Goal: Task Accomplishment & Management: Complete application form

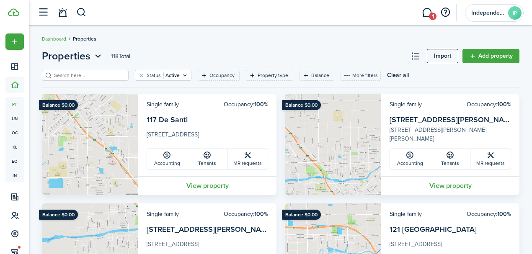
click at [79, 75] on input "search" at bounding box center [89, 76] width 74 height 8
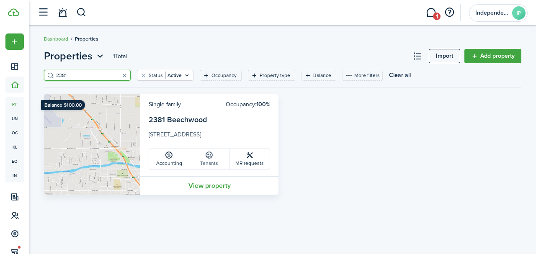
type input "2381"
click at [203, 164] on link "Tenants" at bounding box center [209, 159] width 40 height 20
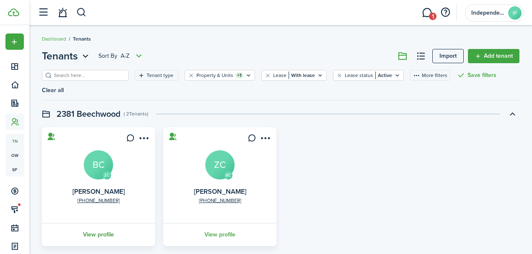
click at [101, 223] on link "View profile" at bounding box center [99, 234] width 116 height 23
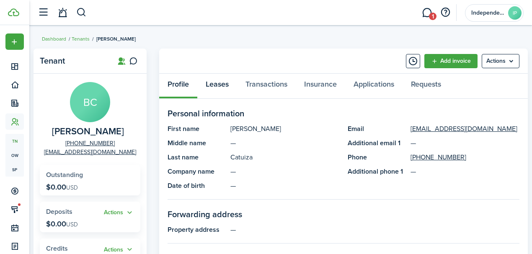
click at [222, 87] on link "Leases" at bounding box center [217, 86] width 40 height 25
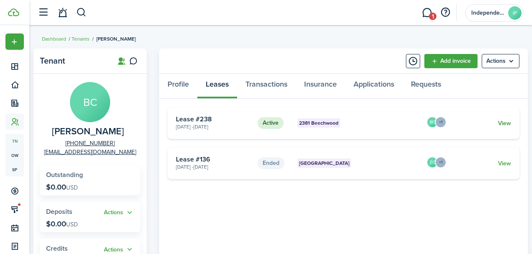
click at [500, 123] on link "View" at bounding box center [504, 123] width 13 height 9
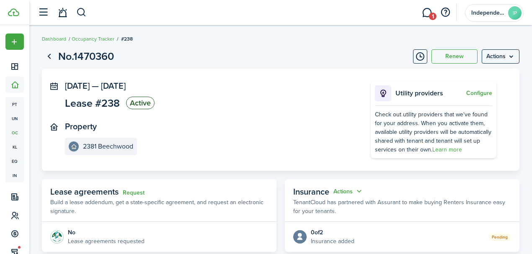
scroll to position [168, 0]
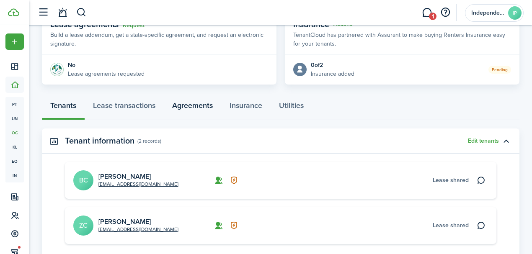
click at [196, 107] on link "Agreements" at bounding box center [192, 107] width 57 height 25
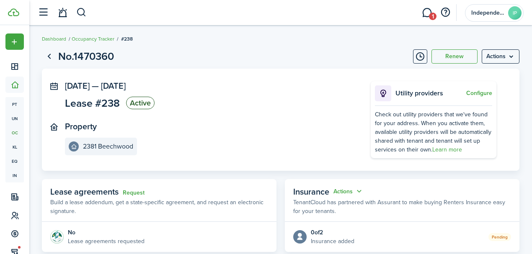
scroll to position [90, 0]
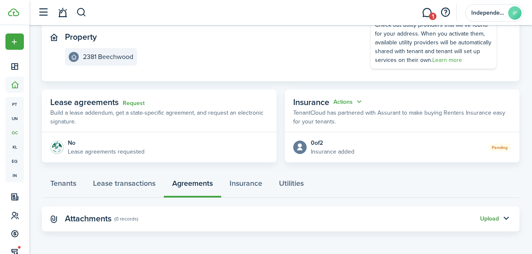
click at [489, 220] on button "Upload" at bounding box center [489, 219] width 19 height 7
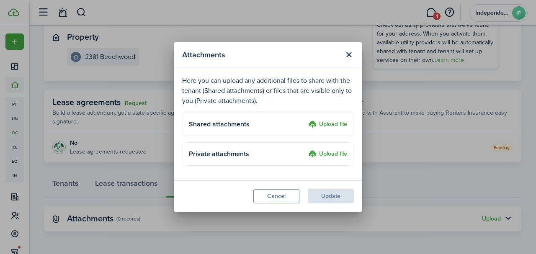
click at [337, 127] on label "Upload file" at bounding box center [327, 125] width 39 height 10
click at [305, 120] on input "Upload file" at bounding box center [305, 120] width 0 height 0
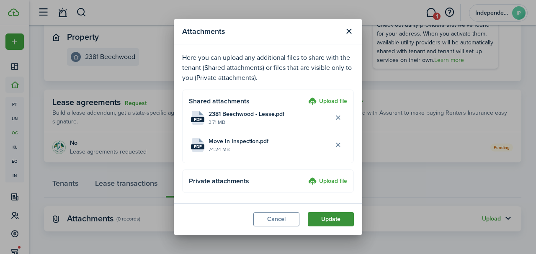
click at [339, 220] on button "Update" at bounding box center [331, 219] width 46 height 14
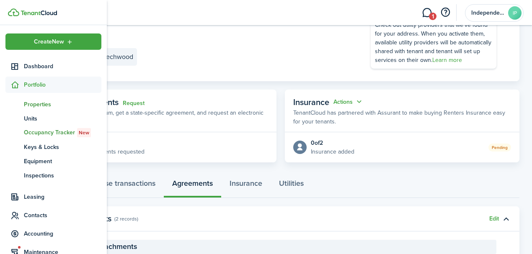
click at [34, 106] on span "Properties" at bounding box center [63, 104] width 78 height 9
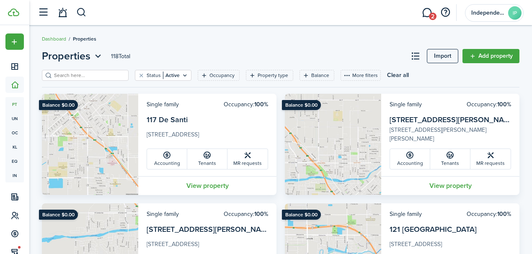
click at [97, 77] on input "search" at bounding box center [89, 76] width 74 height 8
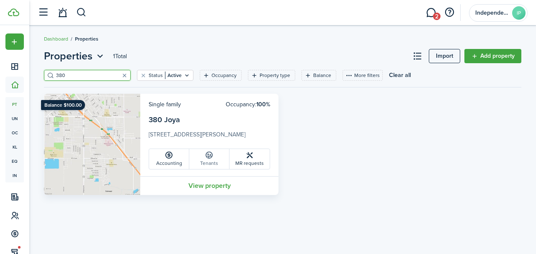
type input "380"
click at [210, 158] on icon at bounding box center [209, 155] width 9 height 8
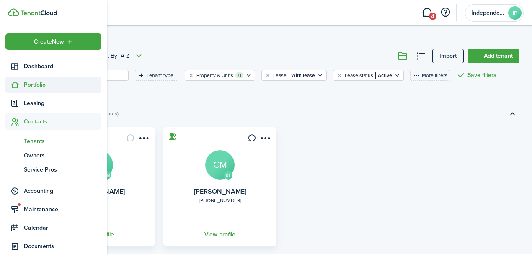
click at [17, 81] on icon at bounding box center [14, 85] width 9 height 8
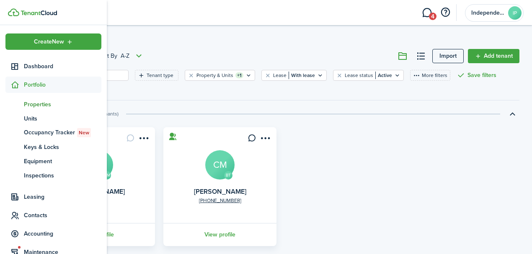
click at [45, 105] on span "Properties" at bounding box center [63, 104] width 78 height 9
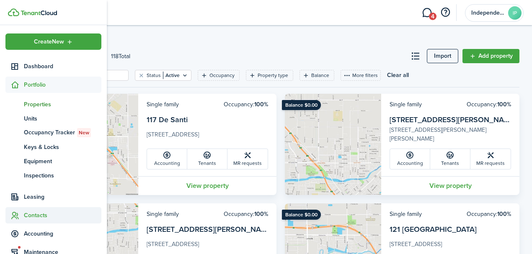
click at [34, 214] on span "Contacts" at bounding box center [63, 215] width 78 height 9
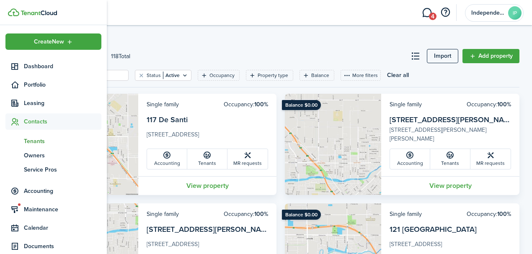
click at [36, 142] on span "Tenants" at bounding box center [63, 141] width 78 height 9
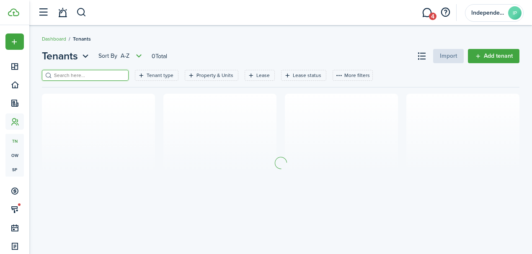
click at [56, 74] on input "search" at bounding box center [89, 76] width 74 height 8
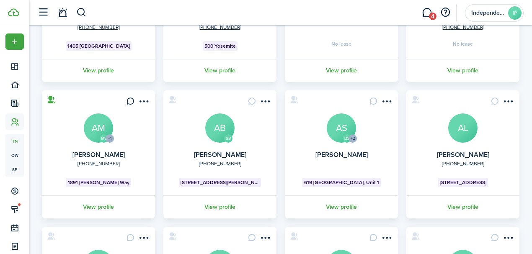
scroll to position [97, 0]
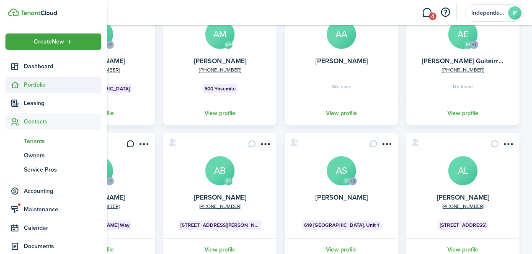
type input "t"
click at [27, 86] on span "Portfolio" at bounding box center [63, 84] width 78 height 9
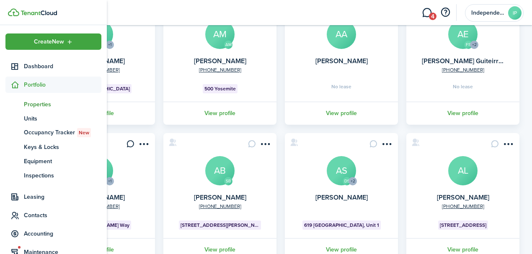
click at [34, 106] on span "Properties" at bounding box center [63, 104] width 78 height 9
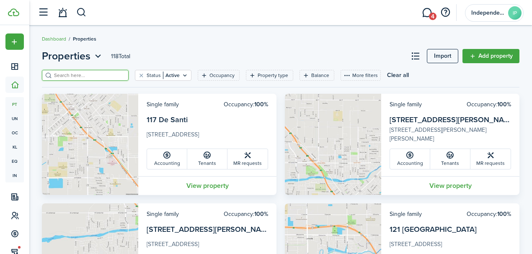
click at [109, 75] on input "search" at bounding box center [89, 76] width 74 height 8
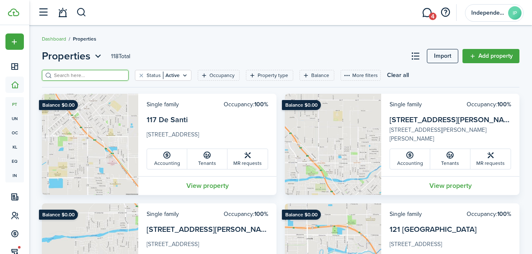
click at [106, 74] on input "search" at bounding box center [89, 76] width 74 height 8
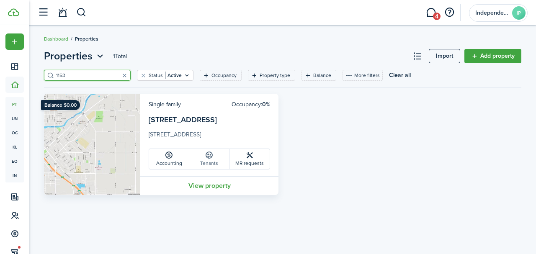
type input "1153"
click at [206, 162] on link "Tenants" at bounding box center [209, 159] width 40 height 20
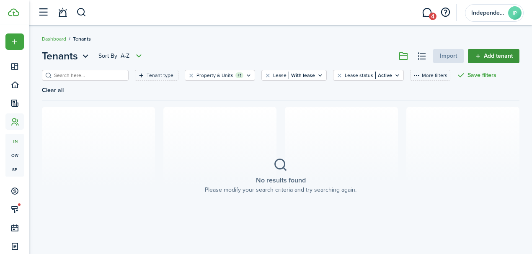
click at [485, 59] on link "Add tenant" at bounding box center [494, 56] width 52 height 14
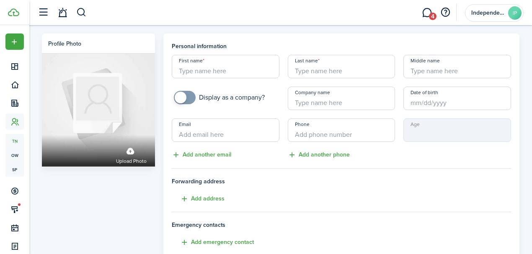
click at [221, 67] on input "First name" at bounding box center [226, 66] width 108 height 23
type input "l"
type input "[PERSON_NAME]"
type input "Villa"
click at [259, 128] on input "Email" at bounding box center [226, 130] width 108 height 23
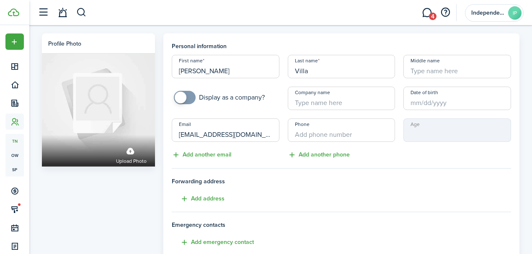
type input "[EMAIL_ADDRESS][DOMAIN_NAME]"
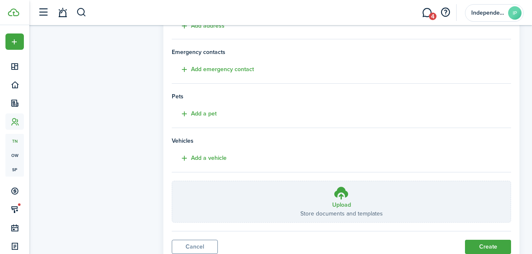
scroll to position [203, 0]
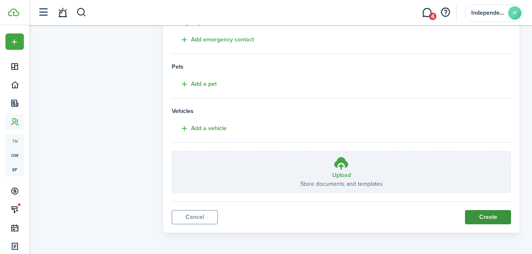
type input "[PHONE_NUMBER]"
click at [485, 218] on button "Create" at bounding box center [488, 217] width 46 height 14
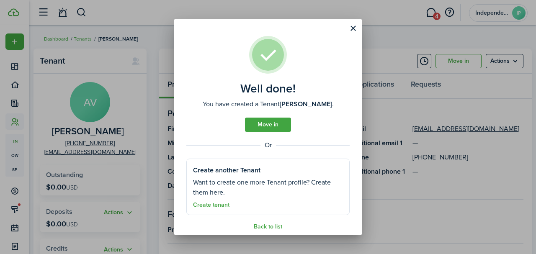
click at [271, 123] on link "Move in" at bounding box center [268, 125] width 46 height 14
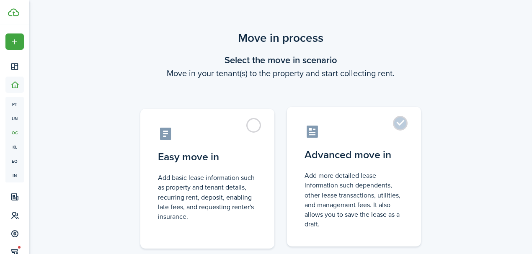
click at [398, 126] on label "Advanced move in Add more detailed lease information such dependents, other lea…" at bounding box center [354, 177] width 134 height 140
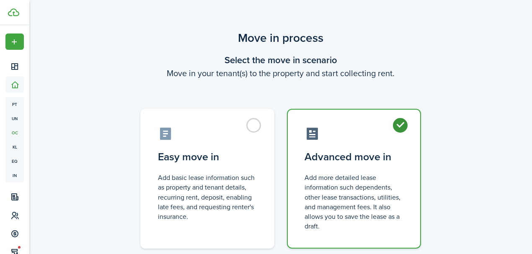
radio input "true"
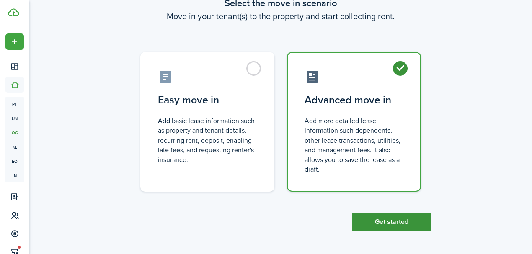
click at [399, 219] on button "Get started" at bounding box center [392, 222] width 80 height 18
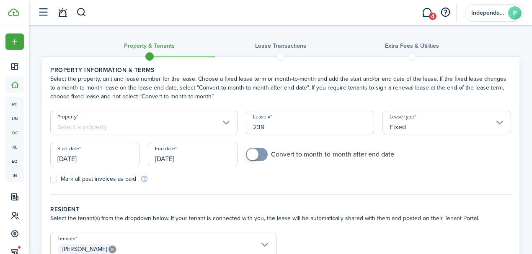
click at [160, 123] on input "Property" at bounding box center [143, 122] width 187 height 23
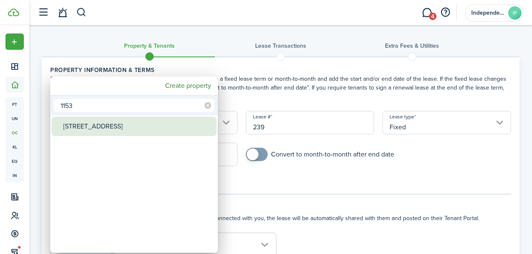
type input "1153"
click at [127, 125] on div "[STREET_ADDRESS]" at bounding box center [137, 126] width 148 height 19
type input "[STREET_ADDRESS]"
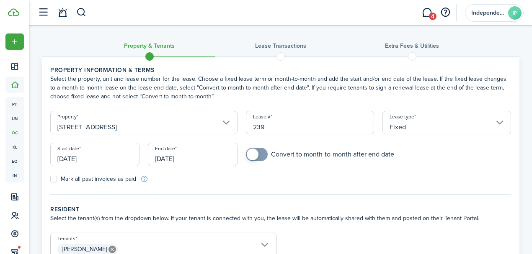
click at [98, 158] on input "[DATE]" at bounding box center [94, 154] width 89 height 23
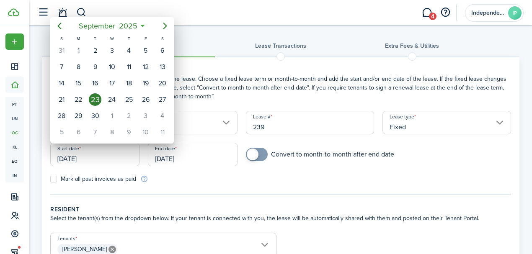
click at [93, 100] on div "23" at bounding box center [95, 99] width 13 height 13
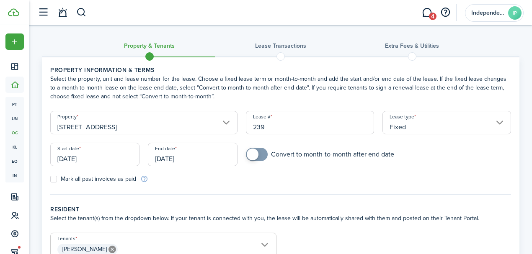
click at [205, 158] on input "[DATE]" at bounding box center [192, 154] width 89 height 23
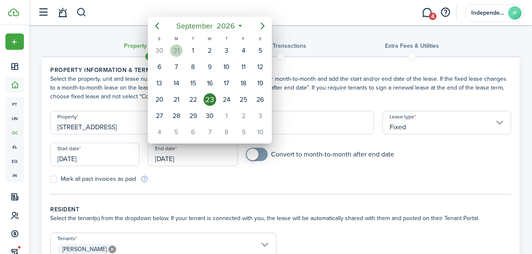
drag, startPoint x: 178, startPoint y: 48, endPoint x: 179, endPoint y: 73, distance: 24.8
click at [178, 49] on div "31" at bounding box center [176, 50] width 13 height 13
type input "[DATE]"
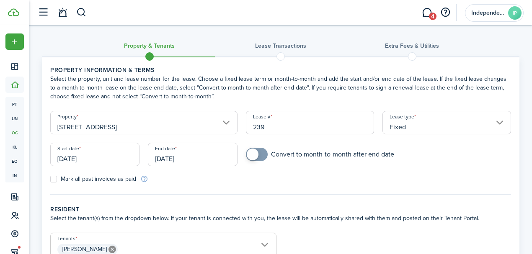
checkbox input "true"
click at [249, 157] on span at bounding box center [253, 155] width 12 height 12
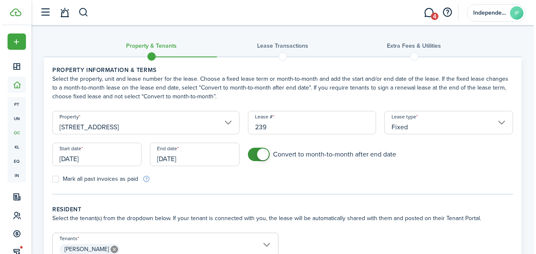
scroll to position [84, 0]
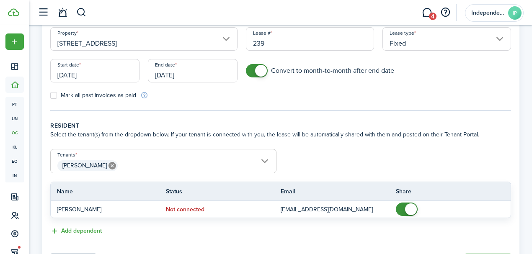
click at [265, 163] on span "[PERSON_NAME]" at bounding box center [163, 166] width 225 height 14
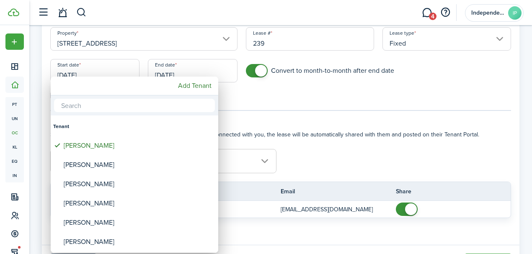
click at [195, 86] on mbsc-button "Add Tenant" at bounding box center [195, 85] width 40 height 15
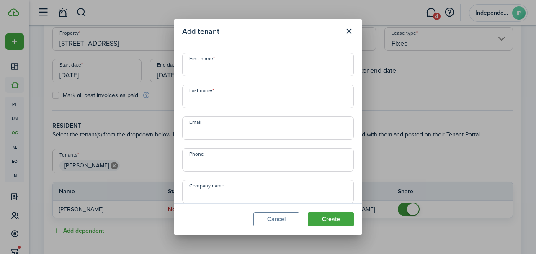
click at [221, 65] on input "First name" at bounding box center [268, 64] width 172 height 23
type input "[PERSON_NAME]"
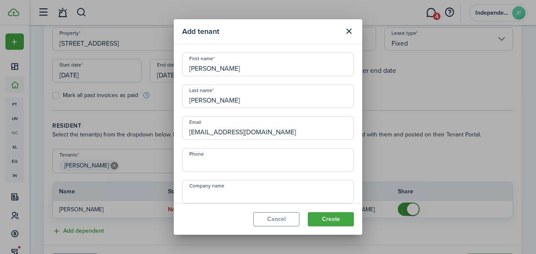
type input "[EMAIL_ADDRESS][DOMAIN_NAME]"
click at [225, 159] on input "+1" at bounding box center [268, 159] width 172 height 23
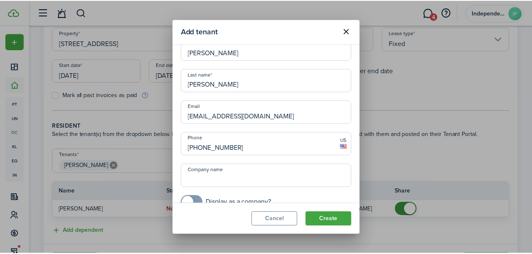
scroll to position [29, 0]
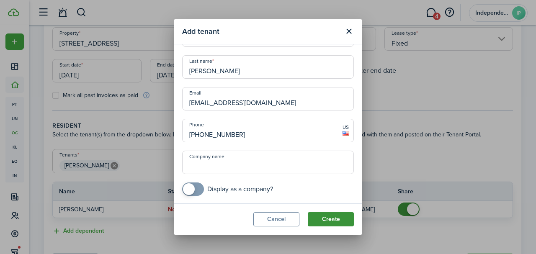
type input "[PHONE_NUMBER]"
click at [337, 215] on button "Create" at bounding box center [331, 219] width 46 height 14
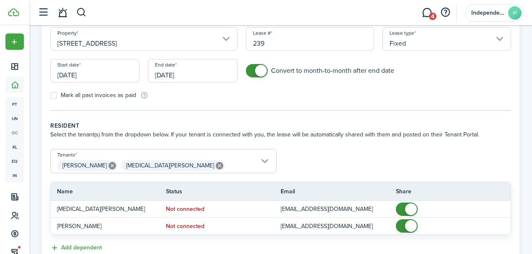
click at [263, 160] on span "[PERSON_NAME] [MEDICAL_DATA][PERSON_NAME]" at bounding box center [163, 166] width 225 height 14
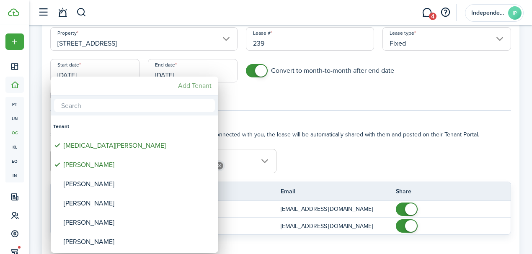
click at [195, 88] on mbsc-button "Add Tenant" at bounding box center [195, 85] width 40 height 15
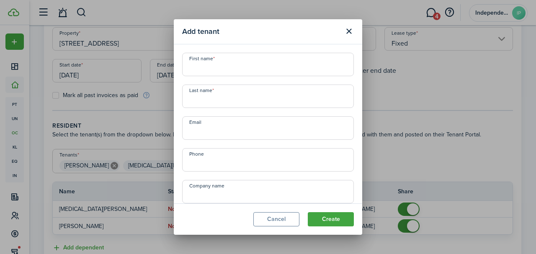
click at [220, 63] on input "First name" at bounding box center [268, 64] width 172 height 23
type input "[PERSON_NAME]"
type input "Villa"
type input "l"
click at [230, 158] on input "+1" at bounding box center [268, 159] width 172 height 23
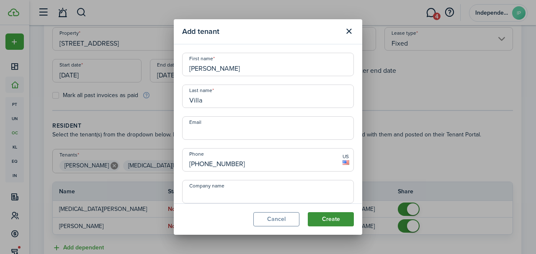
type input "[PHONE_NUMBER]"
click at [337, 219] on button "Create" at bounding box center [331, 219] width 46 height 14
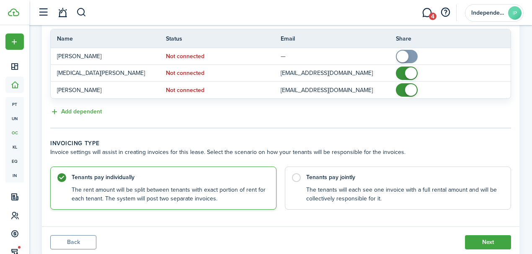
scroll to position [251, 0]
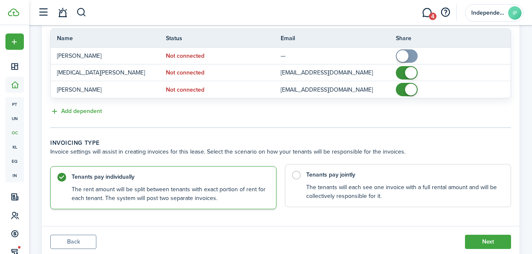
click at [293, 164] on label "Tenants pay jointly The tenants will each see one invoice with a full rental am…" at bounding box center [398, 185] width 226 height 43
radio input "false"
radio input "true"
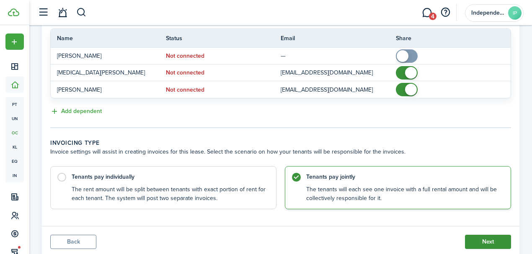
click at [488, 235] on button "Next" at bounding box center [488, 242] width 46 height 14
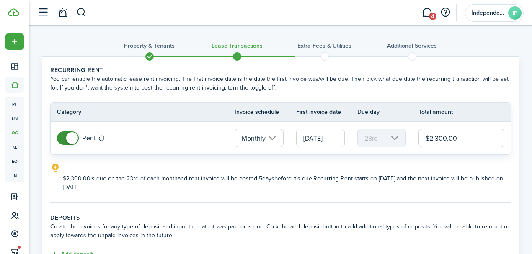
click at [318, 139] on input "[DATE]" at bounding box center [320, 138] width 49 height 18
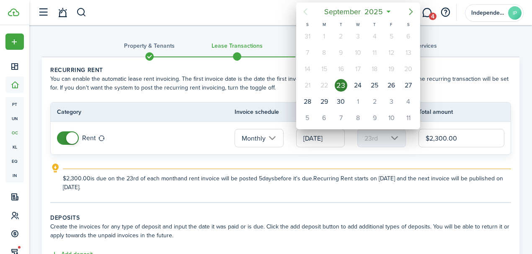
click at [409, 11] on icon "Next page" at bounding box center [411, 12] width 10 height 10
click at [410, 102] on div "1" at bounding box center [408, 102] width 13 height 13
type input "[DATE]"
type input "1st"
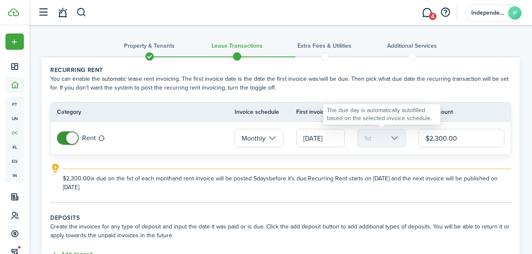
drag, startPoint x: 469, startPoint y: 134, endPoint x: 364, endPoint y: 154, distance: 106.6
click at [363, 144] on tr "Rent Monthly [DATE] 1st $2,300.00" at bounding box center [281, 138] width 460 height 33
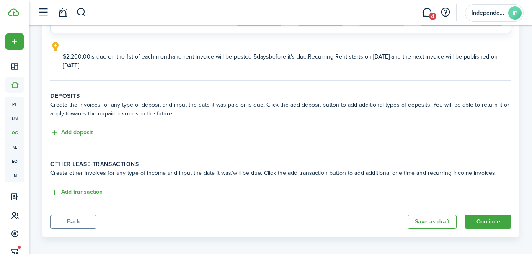
scroll to position [127, 0]
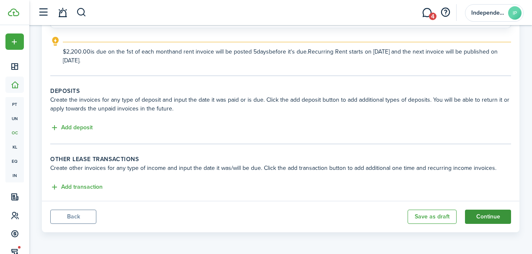
type input "$2,200.00"
click at [489, 217] on button "Continue" at bounding box center [488, 217] width 46 height 14
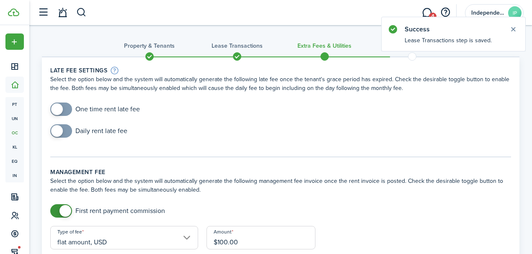
checkbox input "true"
click at [61, 111] on span at bounding box center [57, 109] width 12 height 12
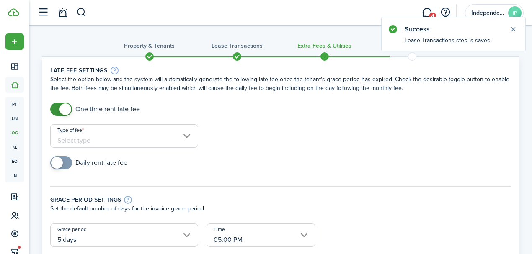
click at [107, 138] on input "Type of fee" at bounding box center [124, 135] width 148 height 23
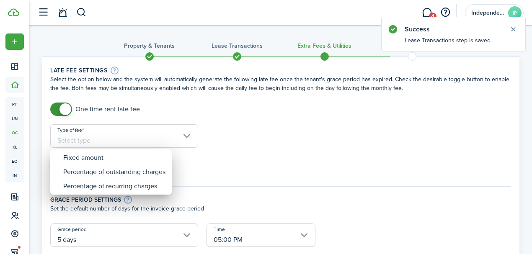
click at [105, 153] on div "Fixed amount" at bounding box center [114, 158] width 102 height 14
type input "Fixed amount"
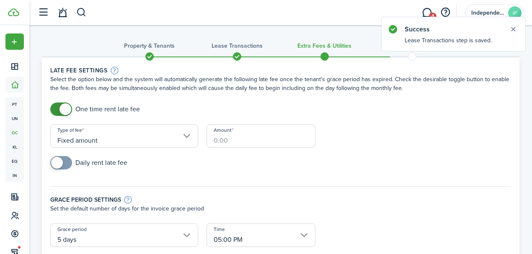
click at [230, 139] on input "Amount" at bounding box center [261, 135] width 109 height 23
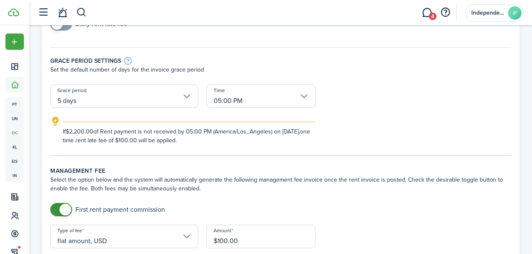
scroll to position [140, 0]
click at [128, 101] on input "5 days" at bounding box center [124, 95] width 148 height 23
type input "$100.00"
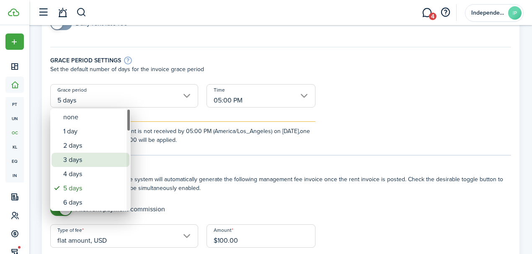
click at [78, 157] on div "3 days" at bounding box center [93, 160] width 61 height 14
type input "3 days"
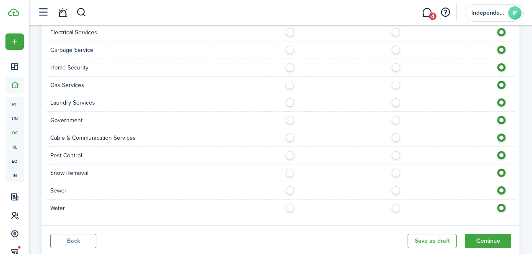
scroll to position [861, 0]
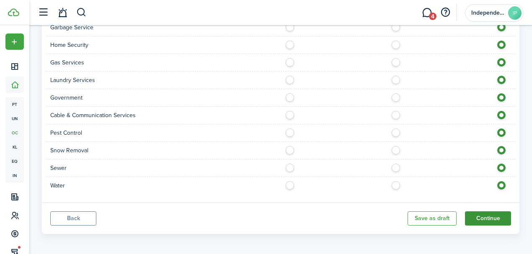
click at [479, 215] on button "Continue" at bounding box center [488, 219] width 46 height 14
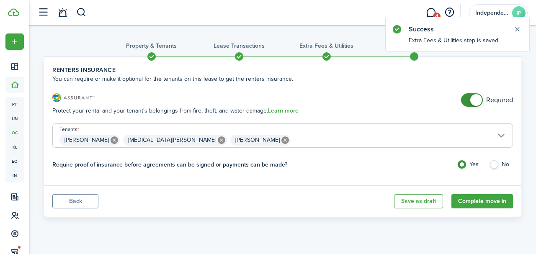
click at [494, 167] on label "No" at bounding box center [501, 166] width 24 height 13
radio input "false"
radio input "true"
click at [483, 201] on button "Complete move in" at bounding box center [483, 201] width 62 height 14
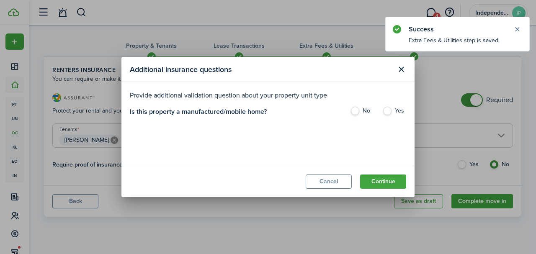
click at [356, 109] on label "No" at bounding box center [362, 113] width 24 height 13
radio input "true"
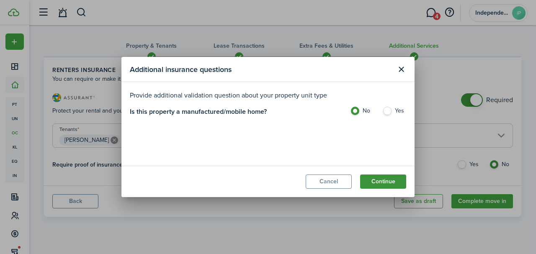
click at [389, 182] on button "Continue" at bounding box center [383, 182] width 46 height 14
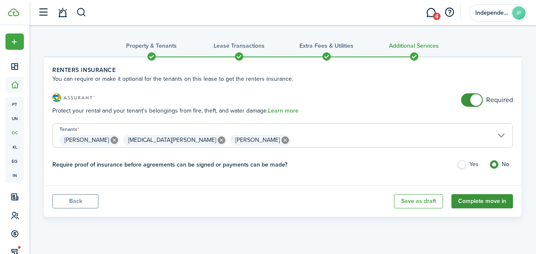
click at [486, 200] on button "Complete move in" at bounding box center [483, 201] width 62 height 14
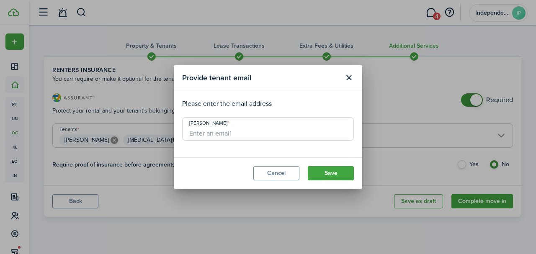
click at [246, 130] on input "[PERSON_NAME]" at bounding box center [268, 128] width 172 height 23
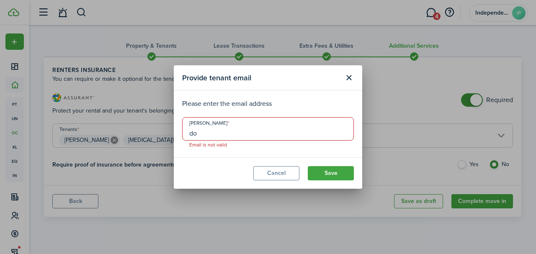
type input "d"
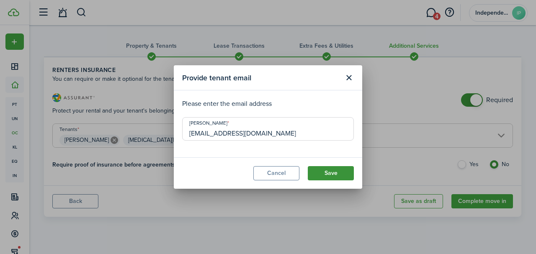
type input "[EMAIL_ADDRESS][DOMAIN_NAME]"
click at [330, 176] on button "Save" at bounding box center [331, 173] width 46 height 14
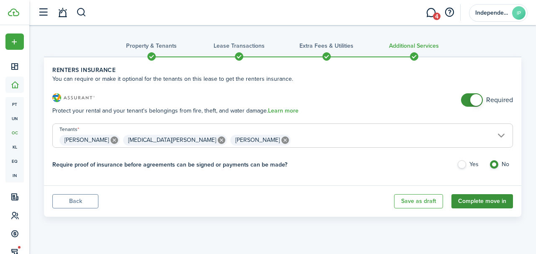
click at [484, 204] on button "Complete move in" at bounding box center [483, 201] width 62 height 14
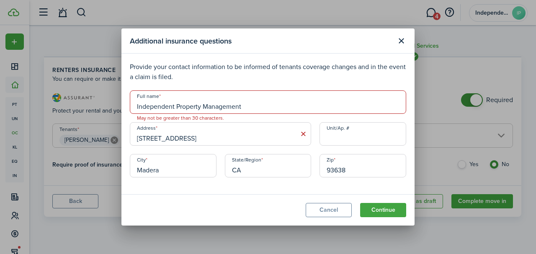
click at [252, 104] on input "Independent Property Management" at bounding box center [268, 101] width 277 height 23
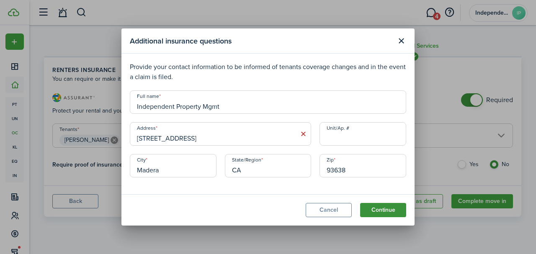
type input "Independent Property Mgmt"
click at [385, 210] on button "Continue" at bounding box center [383, 210] width 46 height 14
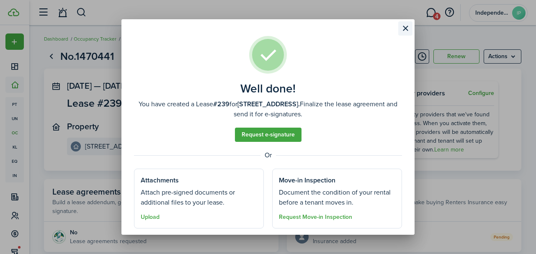
click at [406, 30] on button "Close modal" at bounding box center [405, 28] width 14 height 14
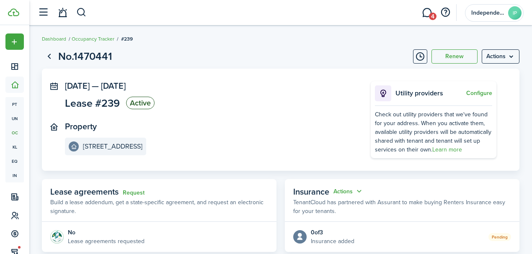
scroll to position [140, 0]
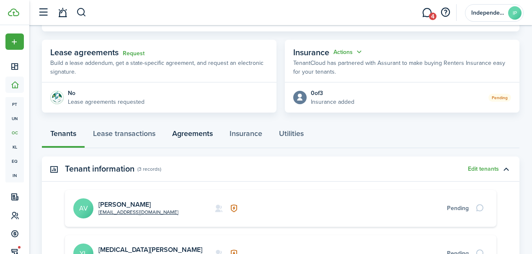
click at [191, 135] on link "Agreements" at bounding box center [192, 135] width 57 height 25
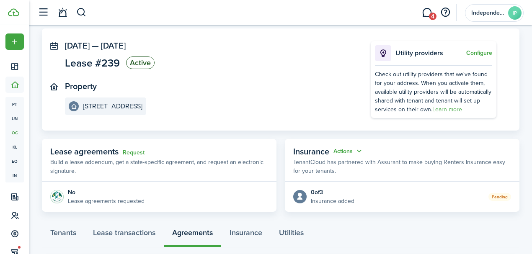
scroll to position [90, 0]
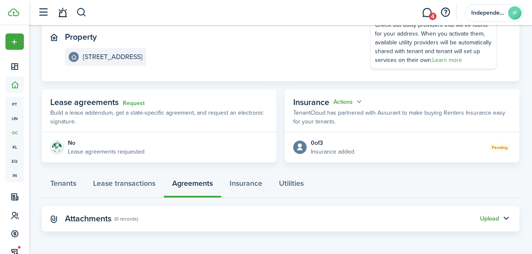
click at [489, 217] on button "Upload" at bounding box center [489, 219] width 19 height 7
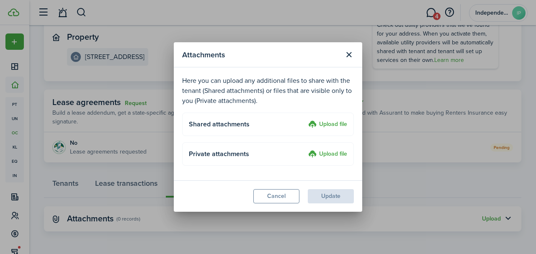
click at [326, 122] on label "Upload file" at bounding box center [327, 125] width 39 height 10
click at [305, 120] on input "Upload file" at bounding box center [305, 120] width 0 height 0
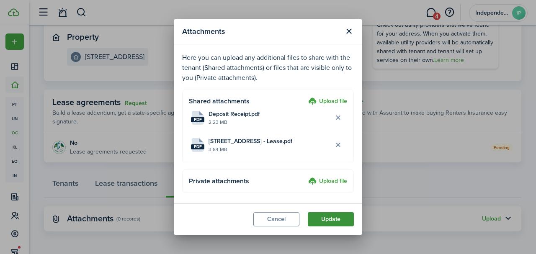
click at [337, 222] on button "Update" at bounding box center [331, 219] width 46 height 14
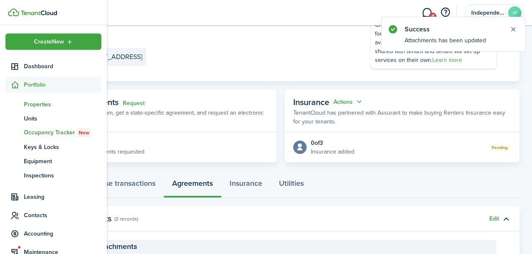
click at [44, 109] on link "pt Properties" at bounding box center [53, 104] width 96 height 14
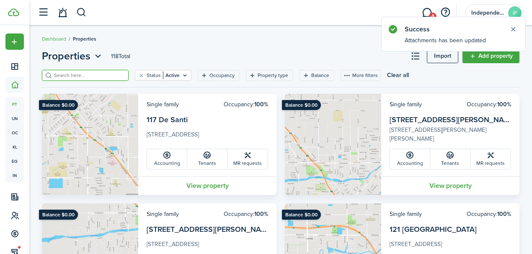
click at [106, 75] on input "search" at bounding box center [89, 76] width 74 height 8
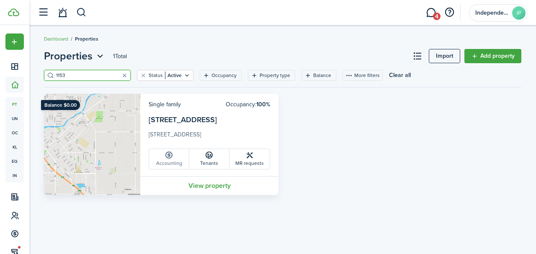
type input "1153"
click at [175, 158] on link "Accounting" at bounding box center [169, 159] width 40 height 20
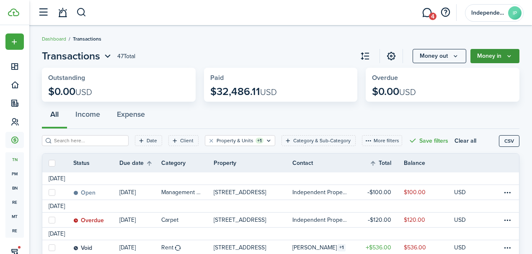
click at [485, 57] on button "Money in" at bounding box center [495, 56] width 49 height 14
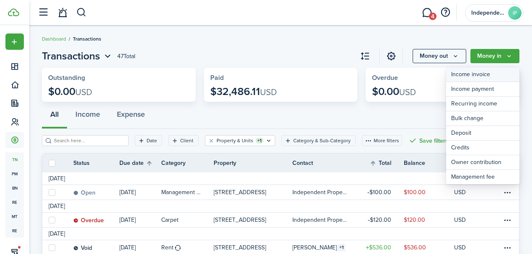
click at [471, 75] on link "Income invoice" at bounding box center [482, 74] width 73 height 15
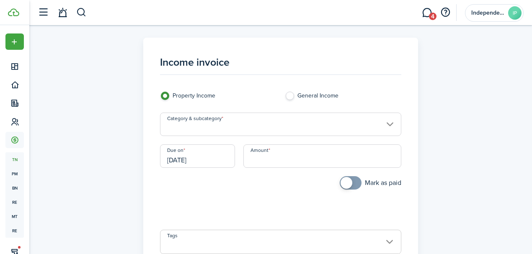
click at [215, 126] on input "Category & subcategory" at bounding box center [281, 124] width 242 height 23
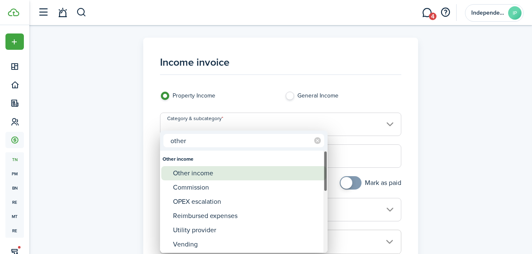
type input "other"
click at [205, 170] on div "Other income" at bounding box center [247, 173] width 148 height 14
type input "Other income"
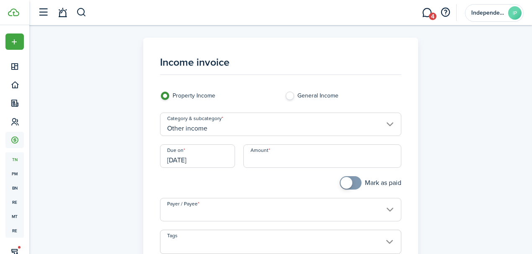
click at [208, 158] on input "[DATE]" at bounding box center [197, 156] width 75 height 23
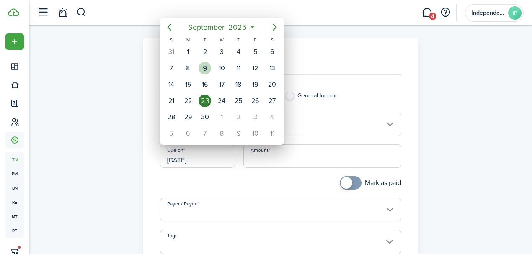
click at [204, 70] on div "9" at bounding box center [205, 68] width 13 height 13
type input "[DATE]"
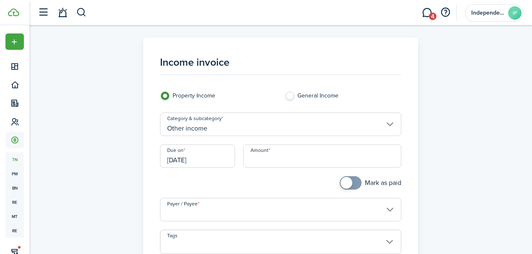
click at [300, 158] on input "Amount" at bounding box center [322, 156] width 158 height 23
type input "$2,200.00"
checkbox input "true"
click at [349, 185] on span at bounding box center [347, 183] width 12 height 12
click at [249, 204] on input "Payer / Payee" at bounding box center [281, 209] width 242 height 23
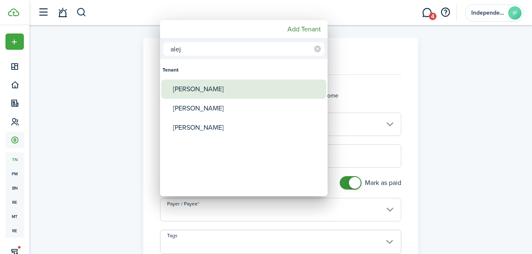
type input "alej"
click at [212, 92] on div "[PERSON_NAME]" at bounding box center [247, 89] width 148 height 19
type input "[PERSON_NAME]"
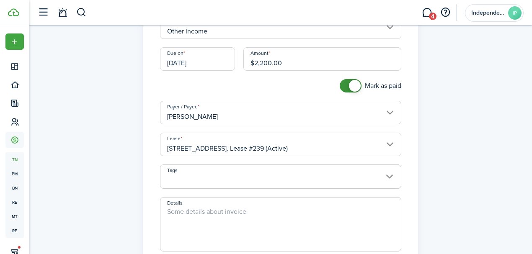
scroll to position [140, 0]
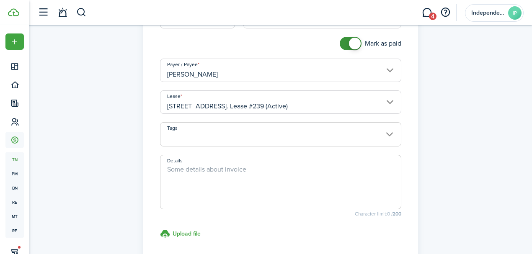
click at [210, 181] on textarea "Details" at bounding box center [280, 185] width 241 height 40
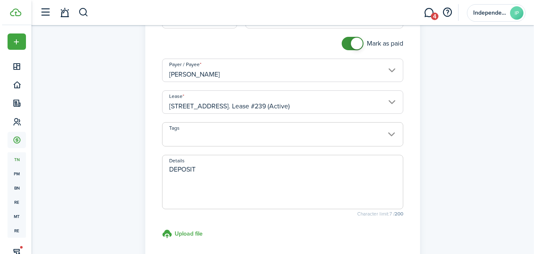
scroll to position [231, 0]
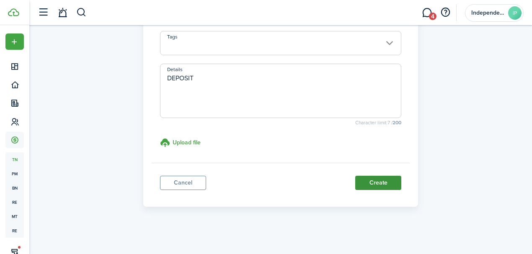
type textarea "DEPOSIT"
click at [374, 184] on button "Create" at bounding box center [378, 183] width 46 height 14
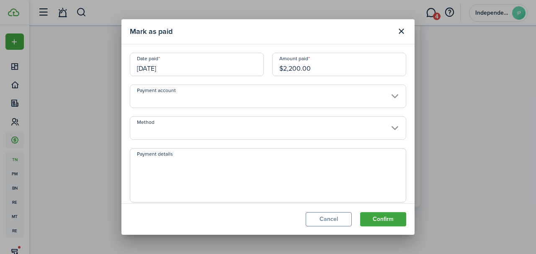
click at [177, 120] on input "Method" at bounding box center [268, 127] width 277 height 23
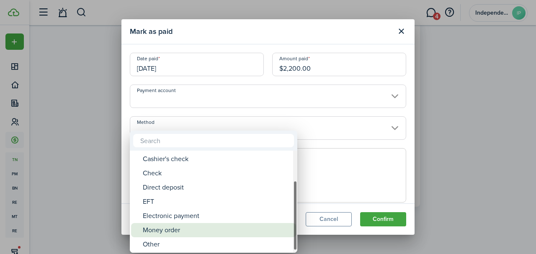
click at [168, 230] on div "Money order" at bounding box center [217, 230] width 148 height 14
type input "Money order"
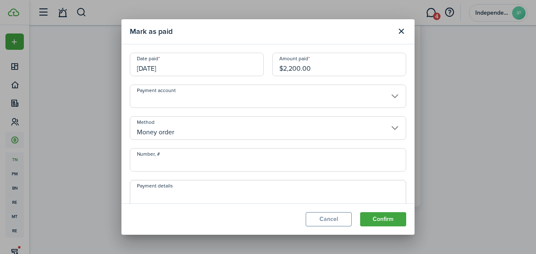
click at [379, 217] on button "Confirm" at bounding box center [383, 219] width 46 height 14
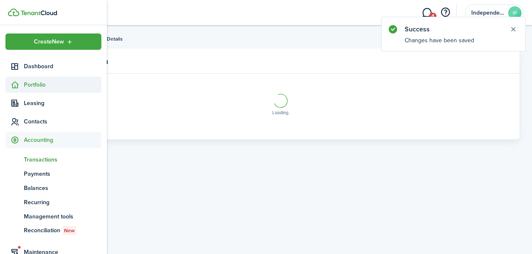
click at [20, 86] on sidebar-link-icon at bounding box center [14, 84] width 18 height 9
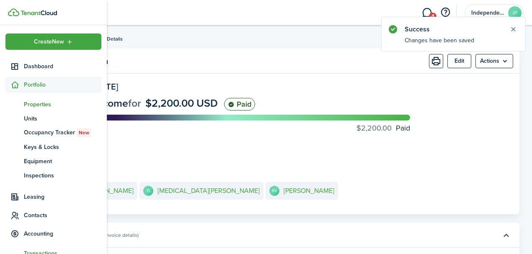
click at [33, 107] on span "Properties" at bounding box center [63, 104] width 78 height 9
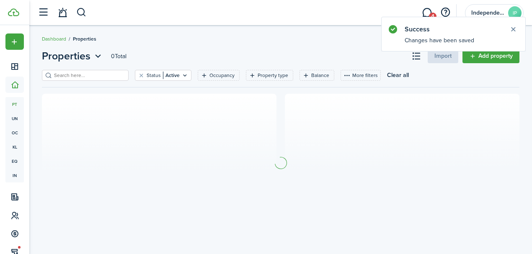
click at [112, 73] on input "search" at bounding box center [89, 76] width 74 height 8
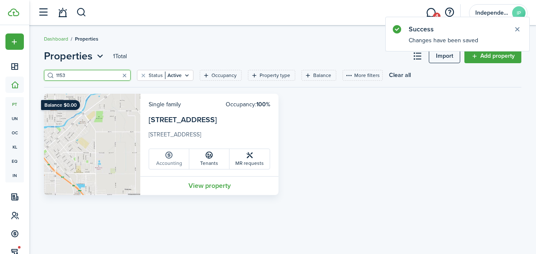
type input "1153"
click at [168, 162] on link "Accounting" at bounding box center [169, 159] width 40 height 20
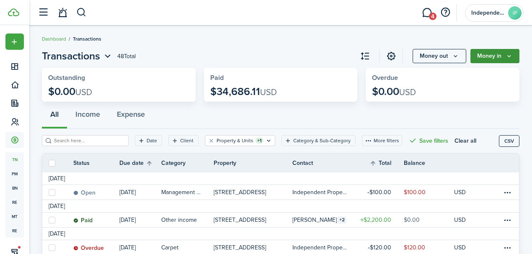
click at [489, 54] on button "Money in" at bounding box center [495, 56] width 49 height 14
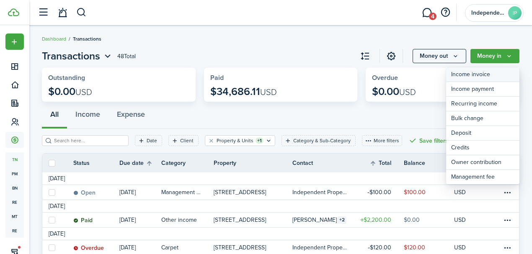
click at [471, 72] on link "Income invoice" at bounding box center [482, 74] width 73 height 15
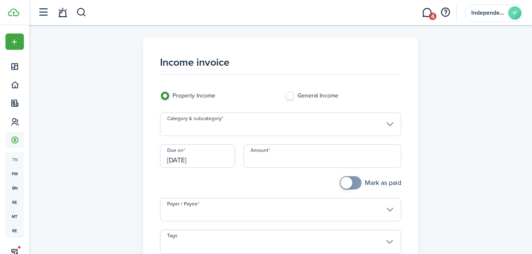
click at [220, 120] on input "Category & subcategory" at bounding box center [281, 124] width 242 height 23
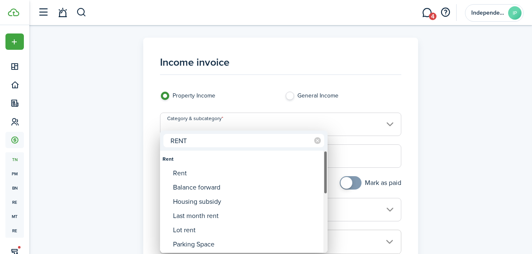
type input "RENT"
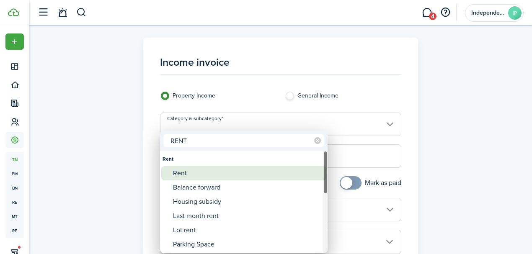
drag, startPoint x: 192, startPoint y: 168, endPoint x: 200, endPoint y: 164, distance: 9.2
click at [192, 168] on div "Rent" at bounding box center [247, 173] width 148 height 14
type input "Rent"
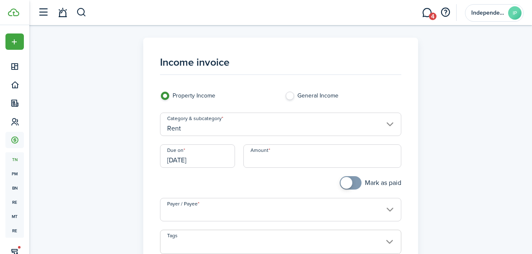
click at [261, 158] on input "Amount" at bounding box center [322, 156] width 158 height 23
type input "$2,200.00"
drag, startPoint x: 340, startPoint y: 184, endPoint x: 298, endPoint y: 202, distance: 46.2
checkbox input "true"
click at [341, 184] on span at bounding box center [347, 183] width 12 height 12
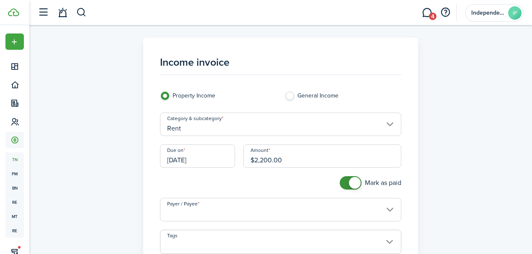
click at [253, 209] on input "Payer / Payee" at bounding box center [281, 209] width 242 height 23
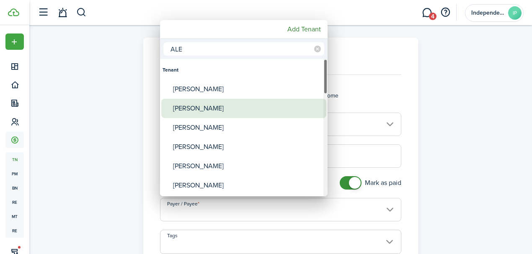
type input "ALE"
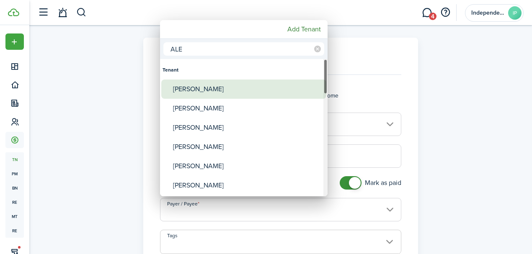
click at [201, 90] on div "[PERSON_NAME]" at bounding box center [247, 89] width 148 height 19
type input "[PERSON_NAME]"
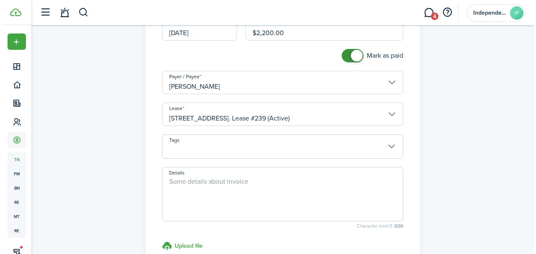
scroll to position [168, 0]
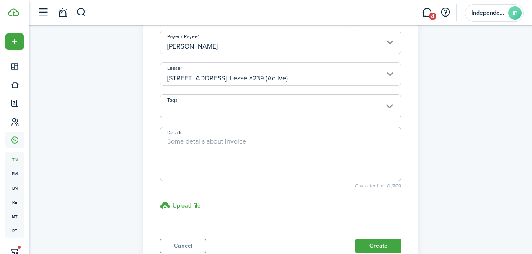
click at [223, 157] on textarea "Details" at bounding box center [280, 157] width 241 height 40
type textarea "R"
type textarea "FIRST MONTH'S RENT [DATE] - [DATE]"
click at [367, 246] on button "Create" at bounding box center [378, 246] width 46 height 14
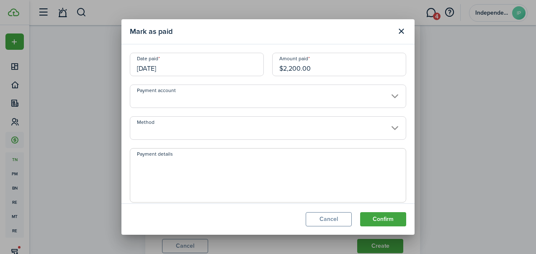
click at [173, 124] on input "Method" at bounding box center [268, 127] width 277 height 23
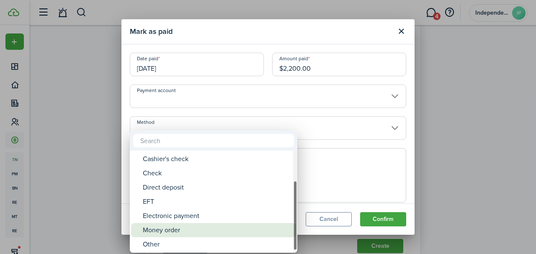
click at [172, 226] on div "Money order" at bounding box center [217, 230] width 148 height 14
type input "Money order"
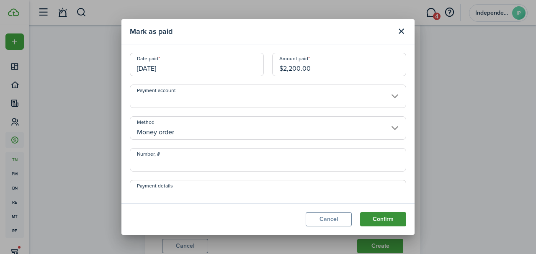
click at [374, 220] on button "Confirm" at bounding box center [383, 219] width 46 height 14
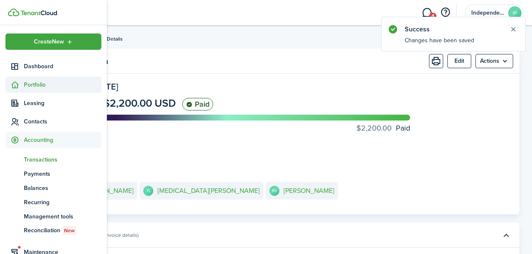
click at [23, 85] on sidebar-link-icon at bounding box center [14, 84] width 18 height 9
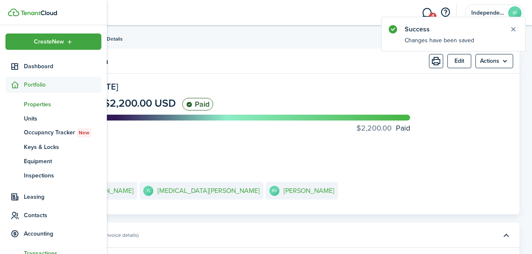
click at [34, 103] on span "Properties" at bounding box center [63, 104] width 78 height 9
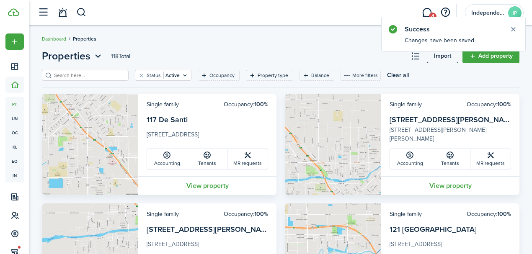
click at [109, 75] on input "search" at bounding box center [89, 76] width 74 height 8
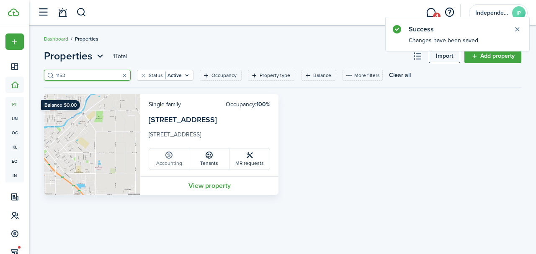
type input "1153"
click at [174, 162] on link "Accounting" at bounding box center [169, 159] width 40 height 20
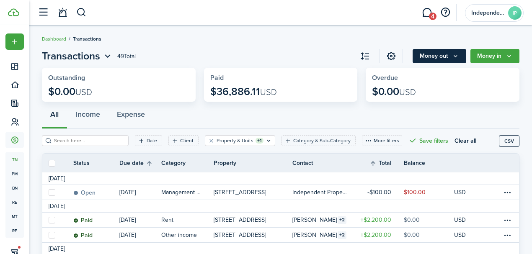
click at [439, 58] on button "Money out" at bounding box center [440, 56] width 54 height 14
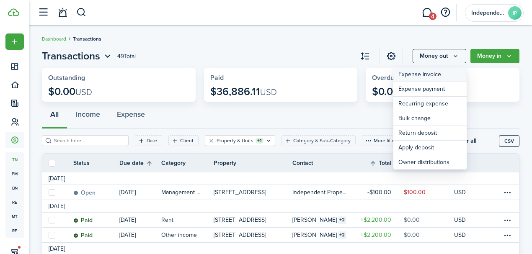
click at [431, 70] on link "Expense invoice" at bounding box center [429, 74] width 73 height 15
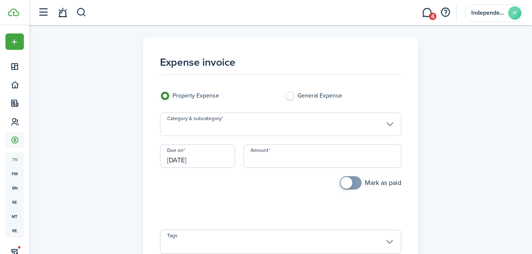
click at [214, 127] on input "Category & subcategory" at bounding box center [281, 124] width 242 height 23
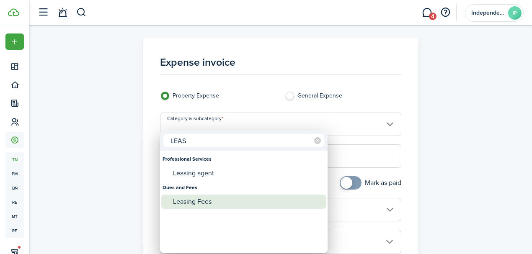
type input "LEAS"
click at [194, 198] on div "Leasing Fees" at bounding box center [247, 202] width 148 height 14
type input "Dues and Fees / Leasing Fees"
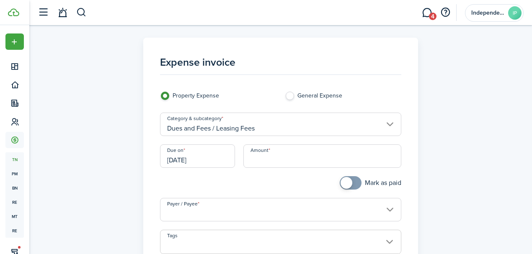
click at [283, 160] on input "Amount" at bounding box center [322, 156] width 158 height 23
click at [207, 210] on input "Payer / Payee" at bounding box center [281, 209] width 242 height 23
type input "$350.00"
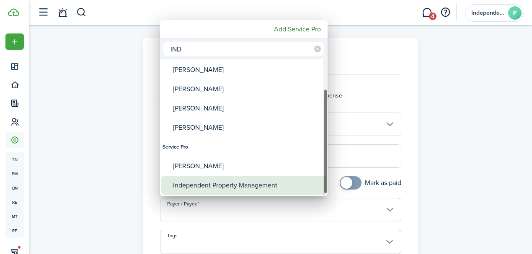
type input "IND"
click at [215, 184] on div "Independent Property Management" at bounding box center [247, 185] width 148 height 19
type input "Independent Property Management"
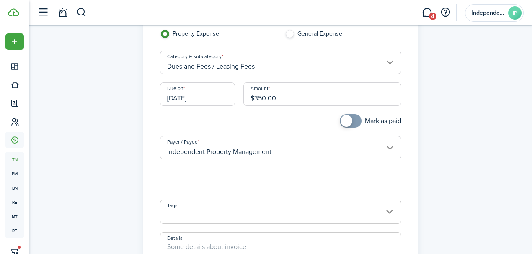
scroll to position [111, 0]
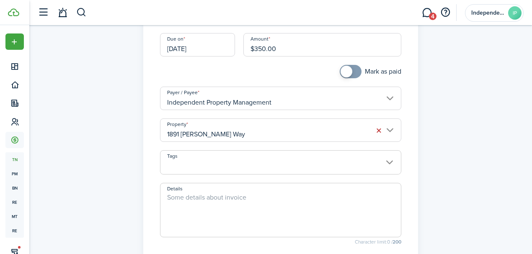
click at [218, 125] on input "1891 [PERSON_NAME] Way" at bounding box center [281, 130] width 242 height 23
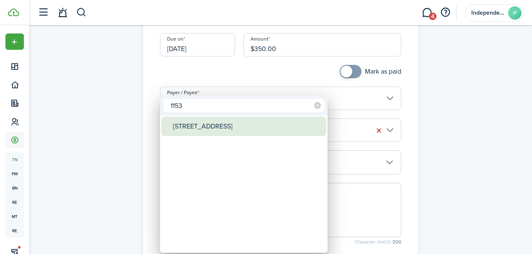
type input "1153"
click at [214, 129] on div "[STREET_ADDRESS]" at bounding box center [247, 126] width 148 height 19
type input "[STREET_ADDRESS]"
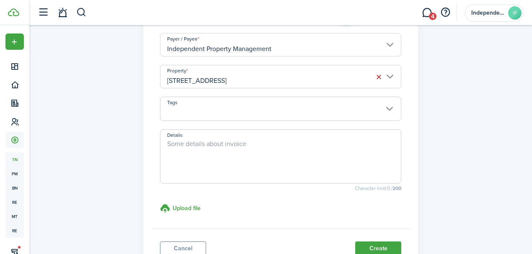
scroll to position [168, 0]
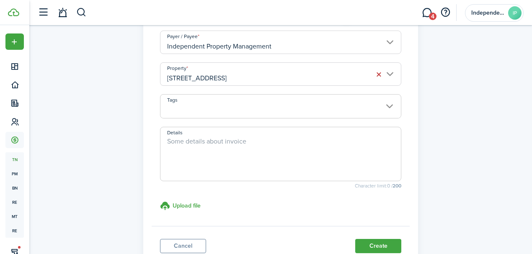
click at [217, 172] on textarea "Details" at bounding box center [280, 157] width 241 height 40
type textarea "LEASING FEE"
click at [398, 245] on button "Create" at bounding box center [378, 246] width 46 height 14
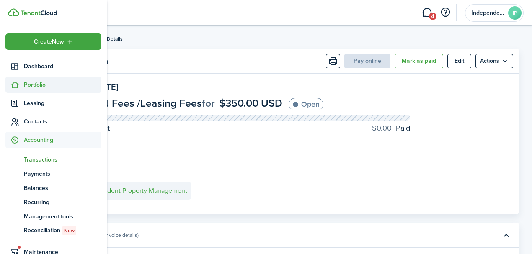
click at [21, 85] on sidebar-link-icon at bounding box center [14, 84] width 18 height 9
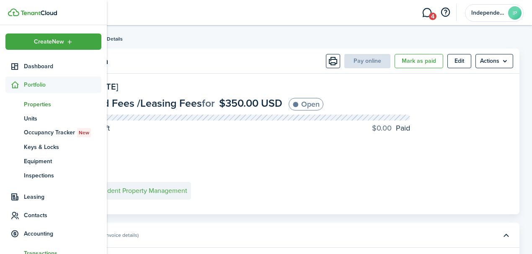
click at [36, 105] on span "Properties" at bounding box center [63, 104] width 78 height 9
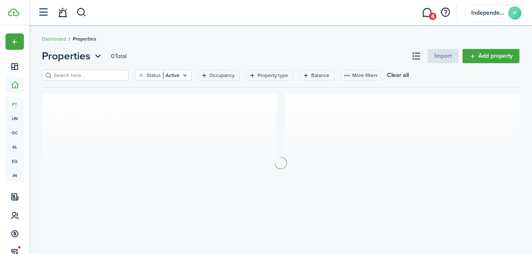
click at [90, 77] on input "search" at bounding box center [89, 76] width 74 height 8
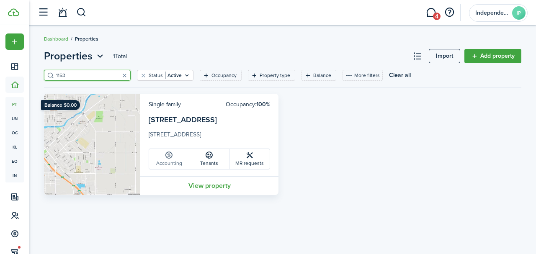
type input "1153"
click at [175, 157] on link "Accounting" at bounding box center [169, 159] width 40 height 20
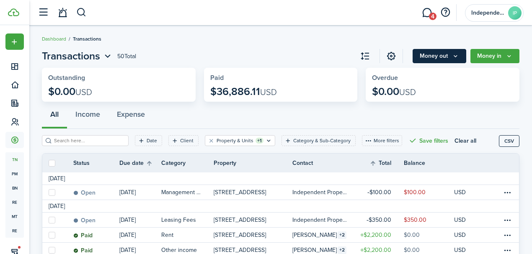
click at [442, 58] on button "Money out" at bounding box center [440, 56] width 54 height 14
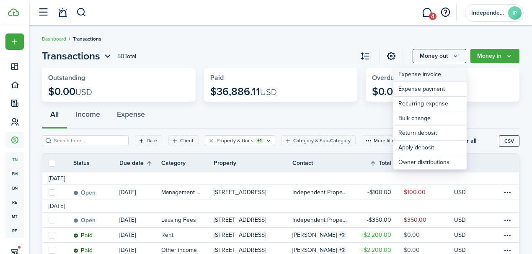
click at [432, 72] on link "Expense invoice" at bounding box center [429, 74] width 73 height 15
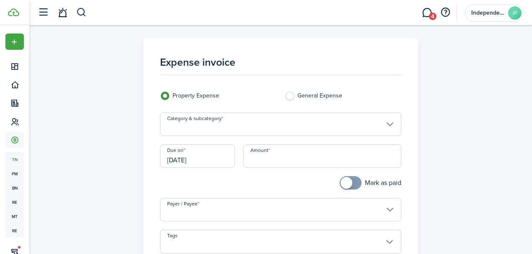
click at [240, 123] on input "Category & subcategory" at bounding box center [281, 124] width 242 height 23
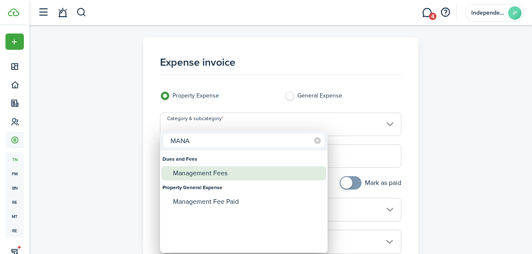
type input "MANA"
click at [212, 176] on div "Management Fees" at bounding box center [247, 173] width 148 height 14
type input "Dues and Fees / Management Fees"
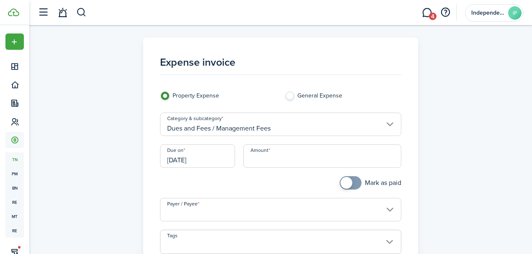
click at [267, 160] on input "Amount" at bounding box center [322, 156] width 158 height 23
click at [220, 207] on input "Payer / Payee" at bounding box center [281, 209] width 242 height 23
type input "$50.00"
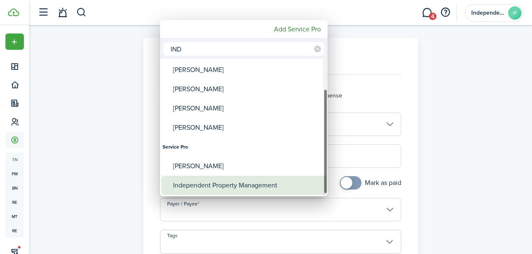
type input "IND"
click at [214, 186] on div "Independent Property Management" at bounding box center [247, 185] width 148 height 19
type input "Independent Property Management"
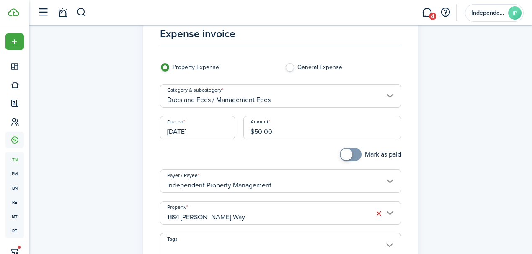
scroll to position [56, 0]
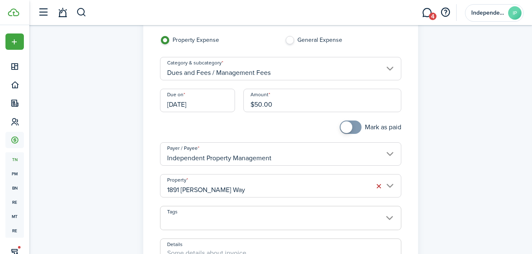
click at [229, 183] on input "1891 [PERSON_NAME] Way" at bounding box center [281, 185] width 242 height 23
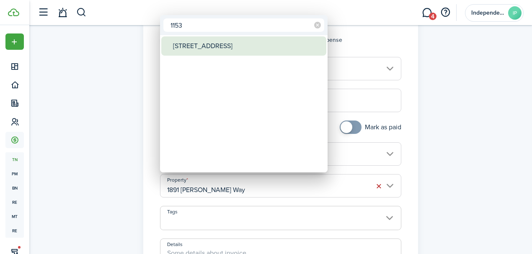
type input "1153"
click at [197, 39] on div "[STREET_ADDRESS]" at bounding box center [247, 45] width 148 height 19
type input "[STREET_ADDRESS]"
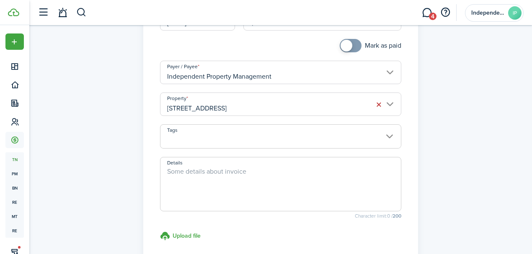
scroll to position [140, 0]
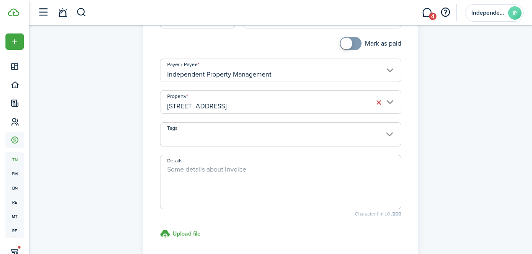
click at [203, 176] on textarea "Details" at bounding box center [280, 185] width 241 height 40
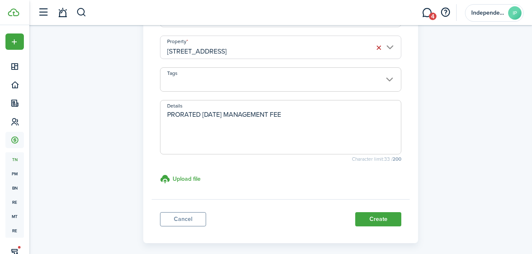
scroll to position [231, 0]
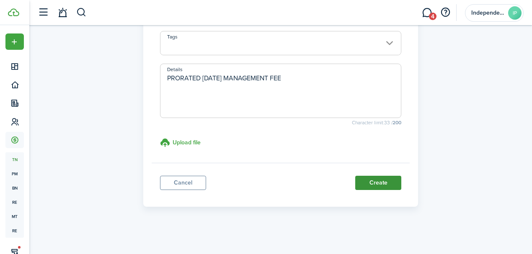
type textarea "PRORATED [DATE] MANAGEMENT FEE"
click at [375, 180] on button "Create" at bounding box center [378, 183] width 46 height 14
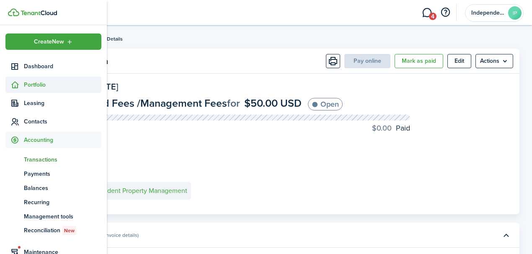
click at [18, 85] on icon at bounding box center [14, 85] width 9 height 8
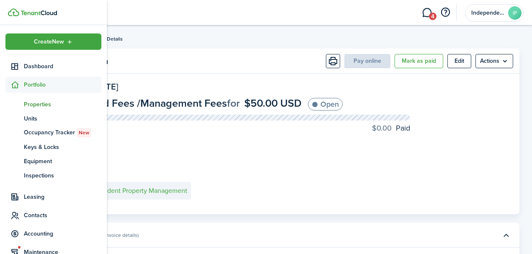
click at [34, 101] on span "Properties" at bounding box center [63, 104] width 78 height 9
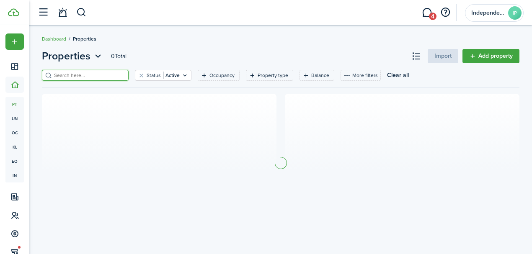
click at [108, 76] on input "search" at bounding box center [89, 76] width 74 height 8
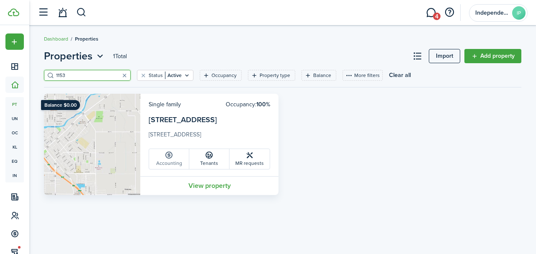
type input "1153"
click at [178, 157] on link "Accounting" at bounding box center [169, 159] width 40 height 20
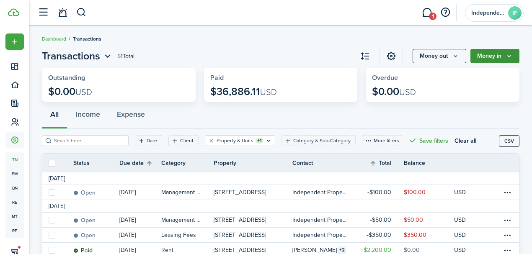
click at [487, 59] on button "Money in" at bounding box center [495, 56] width 49 height 14
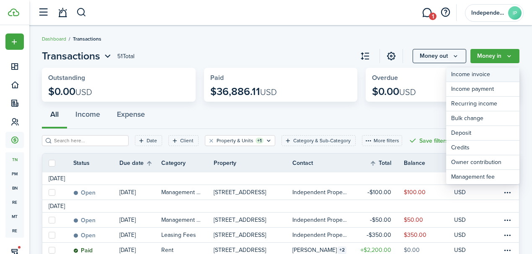
click at [465, 75] on link "Income invoice" at bounding box center [482, 74] width 73 height 15
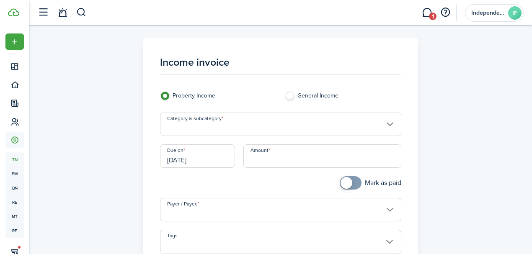
click at [217, 126] on input "Category & subcategory" at bounding box center [281, 124] width 242 height 23
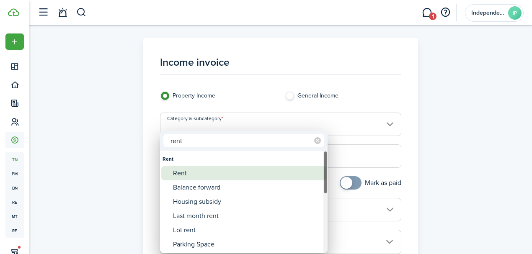
type input "rent"
click at [193, 172] on div "Rent" at bounding box center [247, 173] width 148 height 14
type input "Rent"
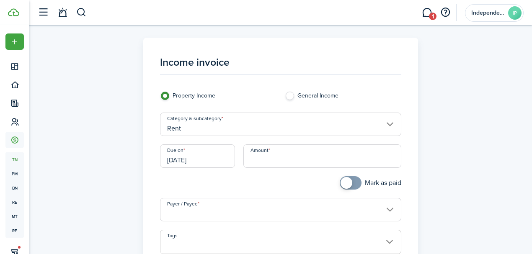
click at [202, 160] on input "[DATE]" at bounding box center [197, 156] width 75 height 23
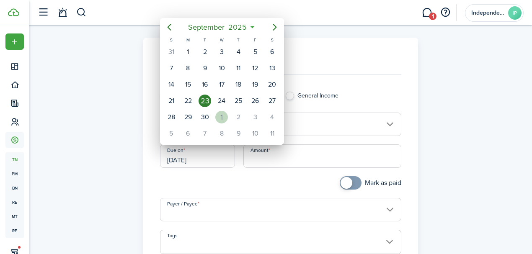
click at [220, 116] on div "1" at bounding box center [221, 117] width 13 height 13
type input "[DATE]"
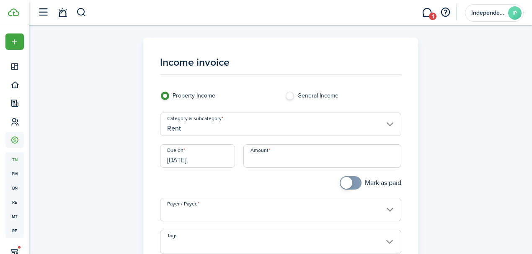
click at [281, 156] on input "Amount" at bounding box center [322, 156] width 158 height 23
click at [238, 211] on input "Payer / Payee" at bounding box center [281, 209] width 242 height 23
type input "$513.33"
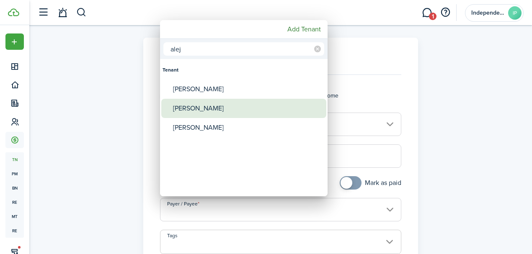
type input "alej"
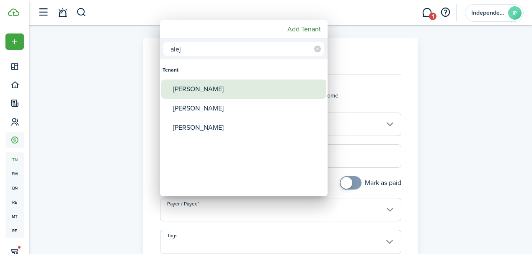
click at [208, 88] on div "[PERSON_NAME]" at bounding box center [247, 89] width 148 height 19
type input "[PERSON_NAME]"
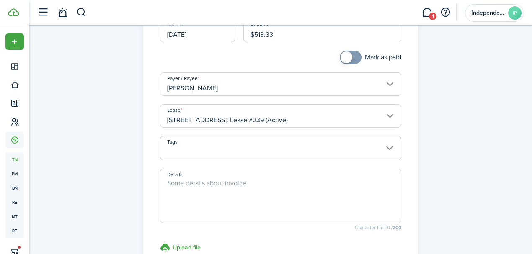
scroll to position [195, 0]
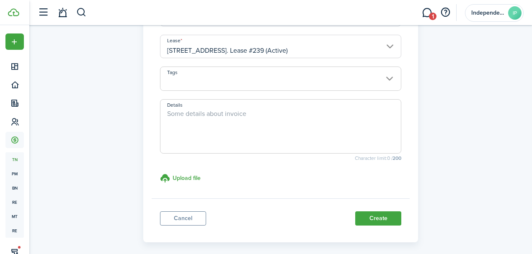
click at [251, 122] on textarea "Details" at bounding box center [280, 129] width 241 height 40
type textarea "PRORATED RENT FOR SEPTMBER 2025"
click at [371, 213] on button "Create" at bounding box center [378, 219] width 46 height 14
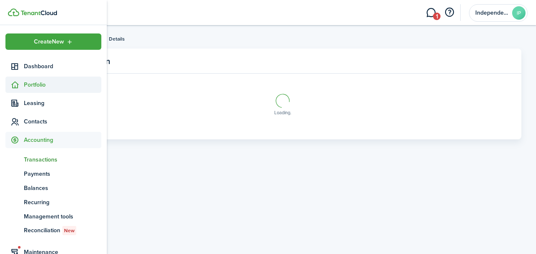
click at [13, 83] on icon at bounding box center [14, 85] width 9 height 8
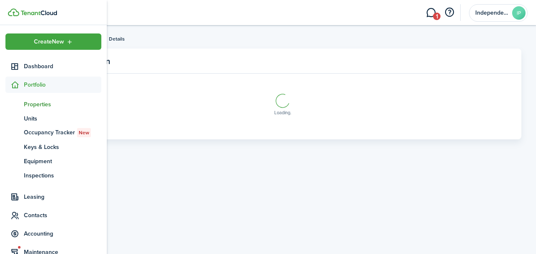
drag, startPoint x: 32, startPoint y: 102, endPoint x: 47, endPoint y: 102, distance: 14.7
click at [33, 102] on span "Properties" at bounding box center [63, 104] width 78 height 9
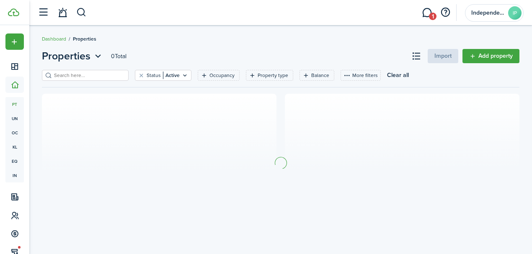
click at [110, 77] on input "search" at bounding box center [89, 76] width 74 height 8
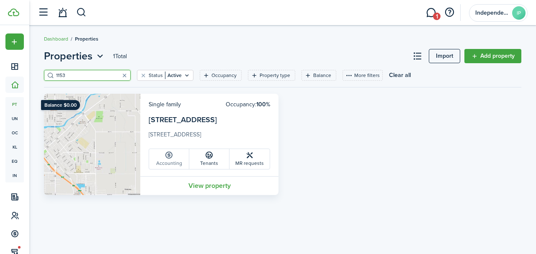
type input "1153"
click at [177, 159] on link "Accounting" at bounding box center [169, 159] width 40 height 20
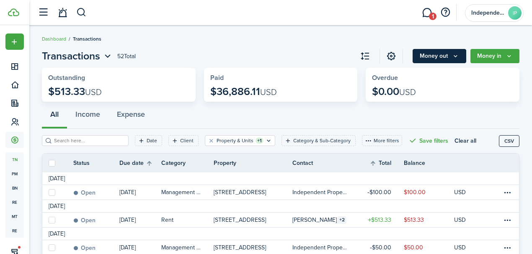
click at [427, 59] on button "Money out" at bounding box center [440, 56] width 54 height 14
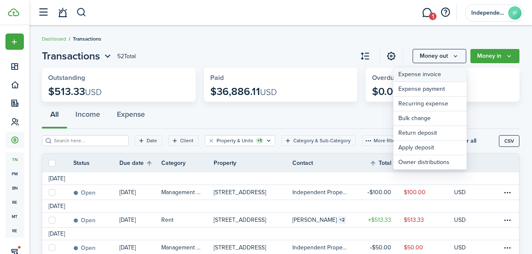
click at [420, 73] on link "Expense invoice" at bounding box center [429, 74] width 73 height 15
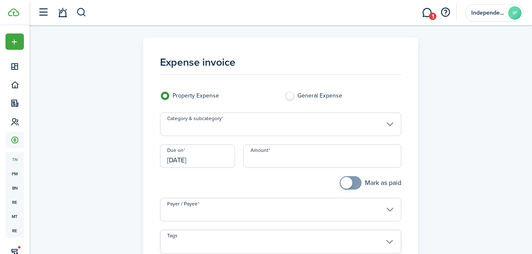
click at [225, 125] on input "Category & subcategory" at bounding box center [281, 124] width 242 height 23
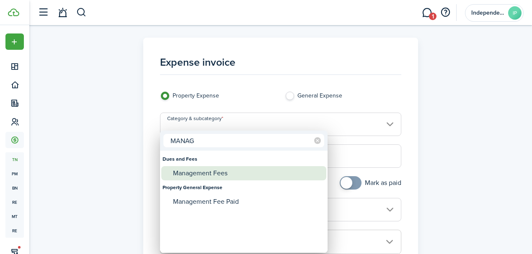
type input "MANAG"
click at [210, 169] on div "Management Fees" at bounding box center [247, 173] width 148 height 14
type input "Dues and Fees / Management Fees"
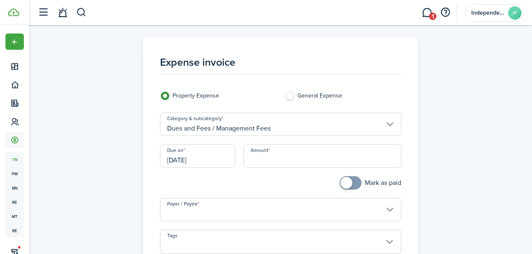
drag, startPoint x: 218, startPoint y: 160, endPoint x: 137, endPoint y: 158, distance: 81.3
click at [137, 158] on div "Expense invoice Property Expense General Expense Category & subcategory Dues an…" at bounding box center [281, 222] width 486 height 368
click at [213, 162] on input "[DATE]" at bounding box center [197, 156] width 75 height 23
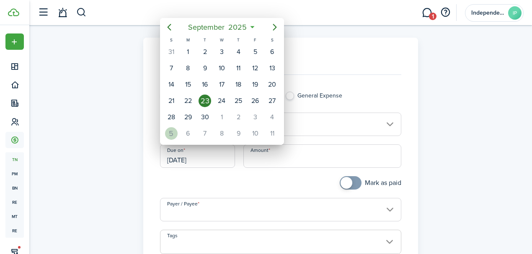
click at [172, 133] on div "5" at bounding box center [171, 133] width 13 height 13
type input "[DATE]"
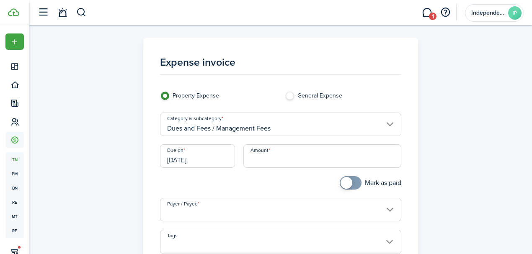
click at [292, 159] on input "Amount" at bounding box center [322, 156] width 158 height 23
click at [216, 208] on input "Payer / Payee" at bounding box center [281, 209] width 242 height 23
type input "$100.00"
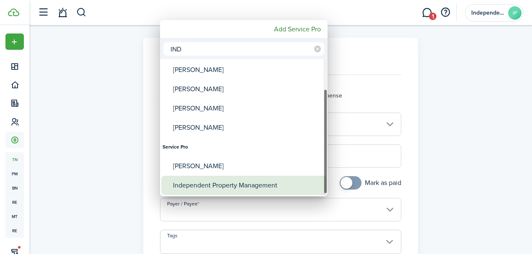
type input "IND"
click at [226, 186] on div "Independent Property Management" at bounding box center [247, 185] width 148 height 19
type input "Independent Property Management"
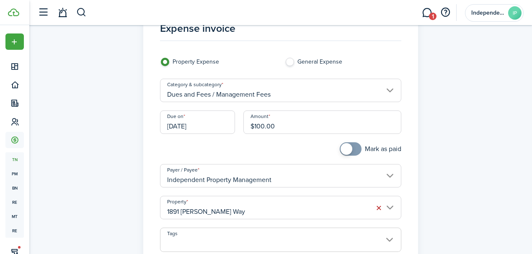
scroll to position [84, 0]
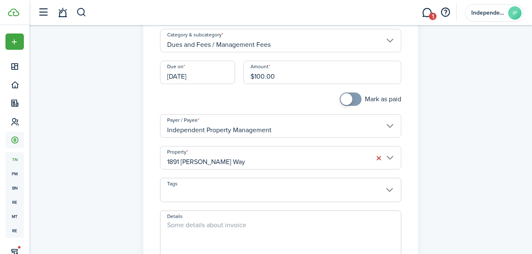
click at [242, 154] on input "1891 [PERSON_NAME] Way" at bounding box center [281, 157] width 242 height 23
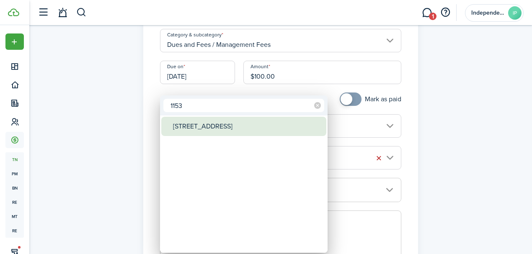
type input "1153"
click at [216, 130] on div "[STREET_ADDRESS]" at bounding box center [247, 126] width 148 height 19
type input "[STREET_ADDRESS]"
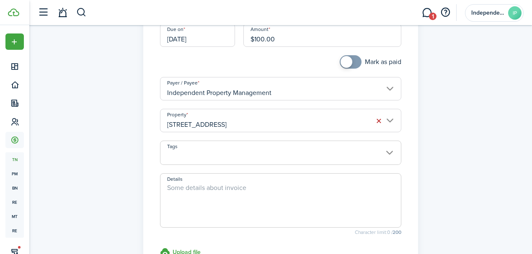
scroll to position [168, 0]
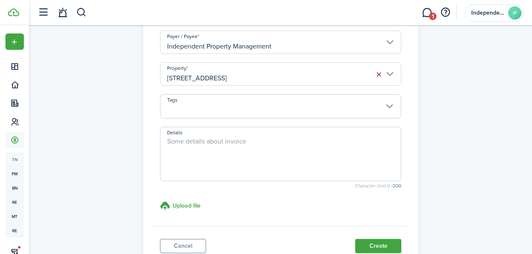
click at [219, 161] on textarea "Details" at bounding box center [280, 157] width 241 height 40
type textarea "[DATE] MANAGEMENT FEE"
click at [375, 246] on button "Create" at bounding box center [378, 246] width 46 height 14
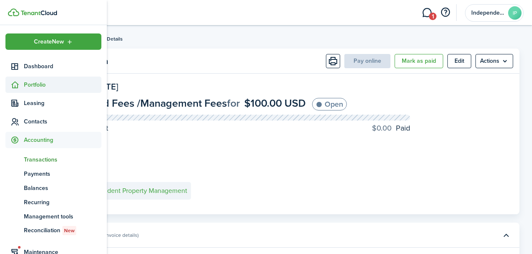
click at [20, 82] on sidebar-link-icon at bounding box center [14, 84] width 18 height 9
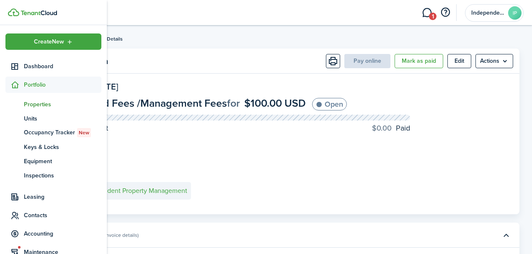
click at [40, 102] on span "Properties" at bounding box center [63, 104] width 78 height 9
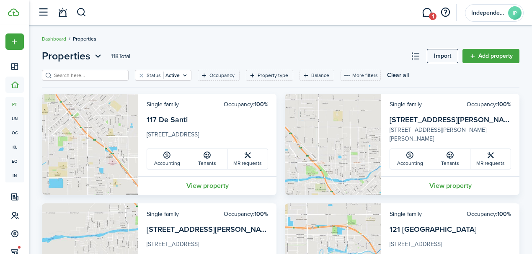
click at [96, 75] on input "search" at bounding box center [89, 76] width 74 height 8
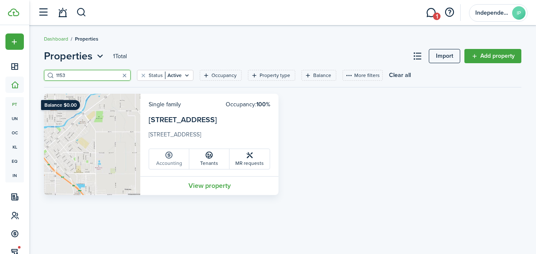
type input "1153"
click at [167, 162] on link "Accounting" at bounding box center [169, 159] width 40 height 20
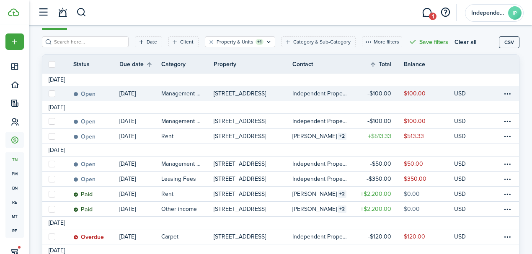
scroll to position [111, 0]
